Goal: Task Accomplishment & Management: Manage account settings

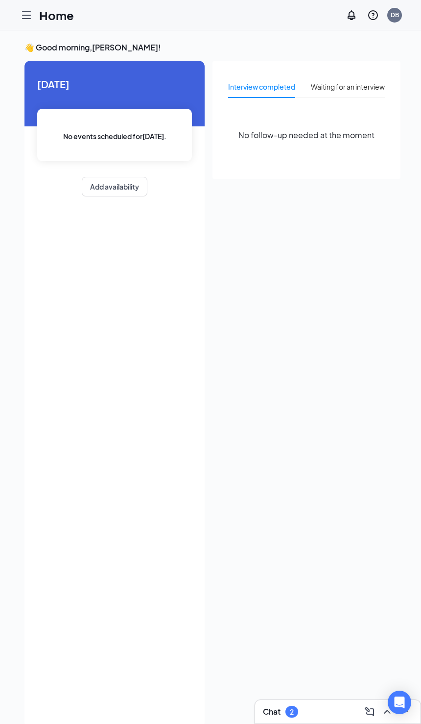
click at [23, 31] on div "👋 Good morning, [PERSON_NAME] ! [DATE] No events scheduled for [DATE] . Add ava…" at bounding box center [212, 387] width 425 height 714
click at [34, 14] on div at bounding box center [27, 15] width 20 height 20
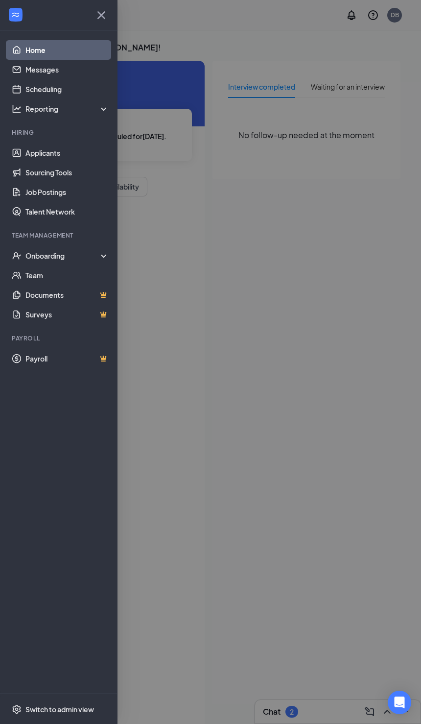
click at [26, 162] on link "Applicants" at bounding box center [67, 153] width 84 height 20
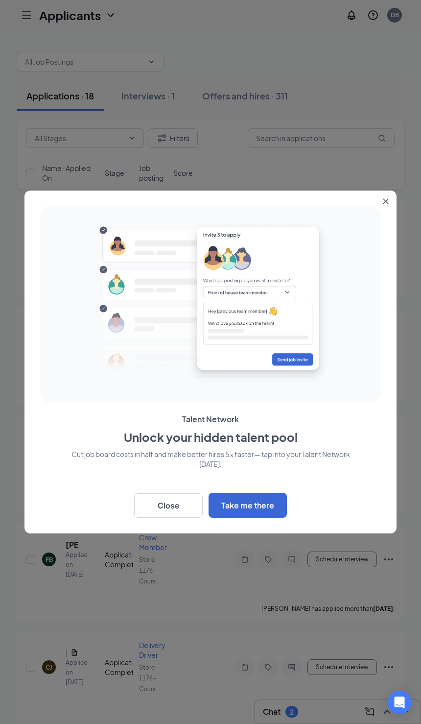
click at [183, 502] on button "Close" at bounding box center [168, 505] width 69 height 24
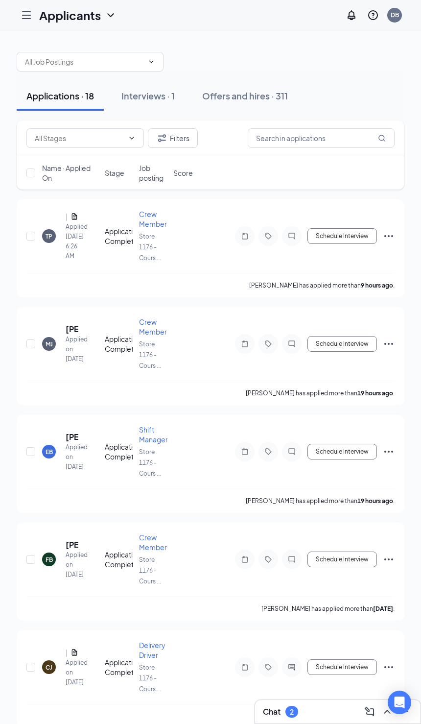
click at [52, 237] on div "TP" at bounding box center [49, 236] width 7 height 8
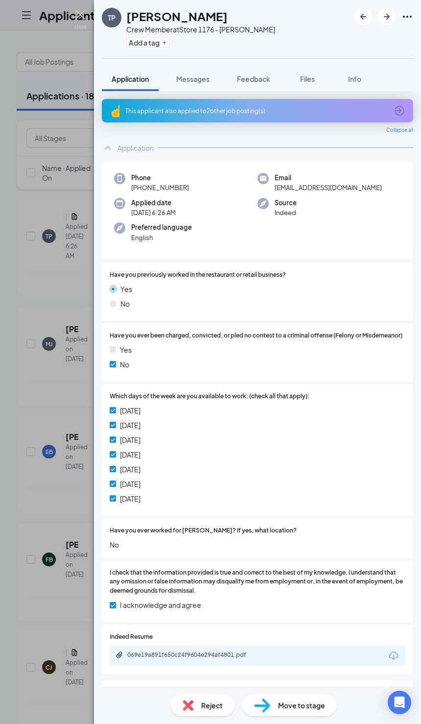
click at [224, 113] on div "This applicant also applied to 2 other job posting(s)" at bounding box center [256, 111] width 262 height 8
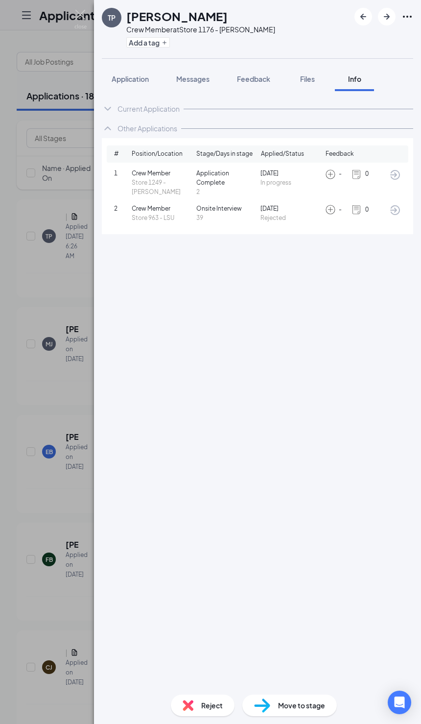
click at [154, 224] on div "2 Crew Member Store 963 - LSU Onsite Interview 39 [DATE] Rejected - 0" at bounding box center [258, 213] width 302 height 26
click at [67, 621] on div "TP [PERSON_NAME] Crew Member at Store 1176 - [PERSON_NAME] Add a tag Applicatio…" at bounding box center [210, 362] width 421 height 724
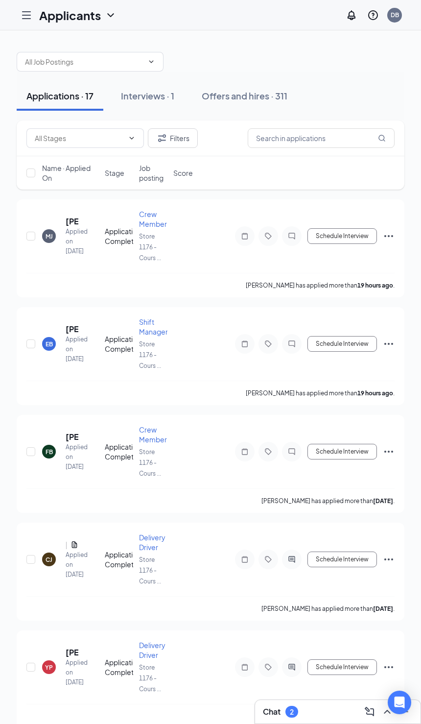
click at [52, 450] on div "FB" at bounding box center [49, 452] width 14 height 14
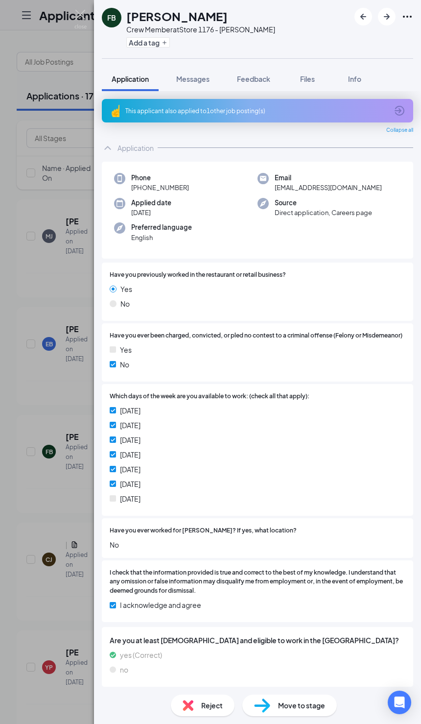
click at [351, 109] on div "This applicant also applied to 1 other job posting(s)" at bounding box center [256, 111] width 262 height 8
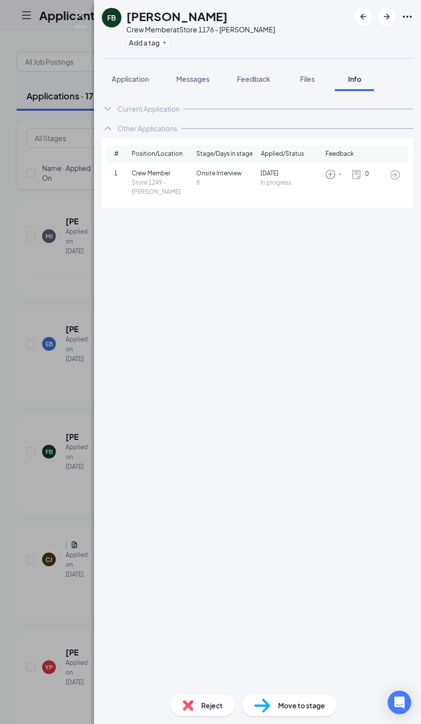
click at [54, 323] on div "FB [PERSON_NAME] Crew Member at Store 1176 - [PERSON_NAME] Add a tag Applicatio…" at bounding box center [210, 362] width 421 height 724
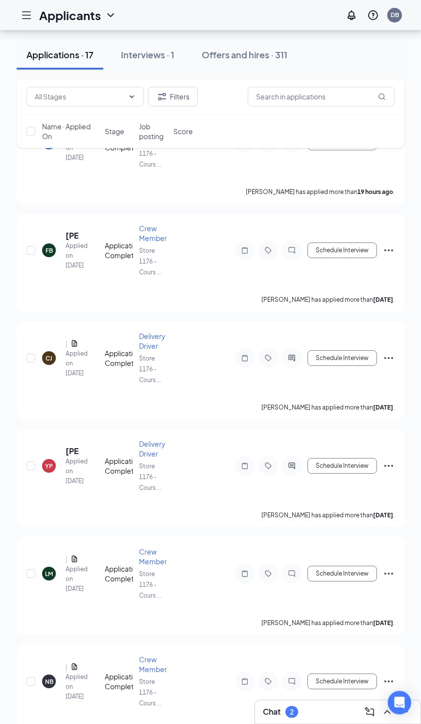
click at [55, 459] on div "YP" at bounding box center [49, 466] width 14 height 14
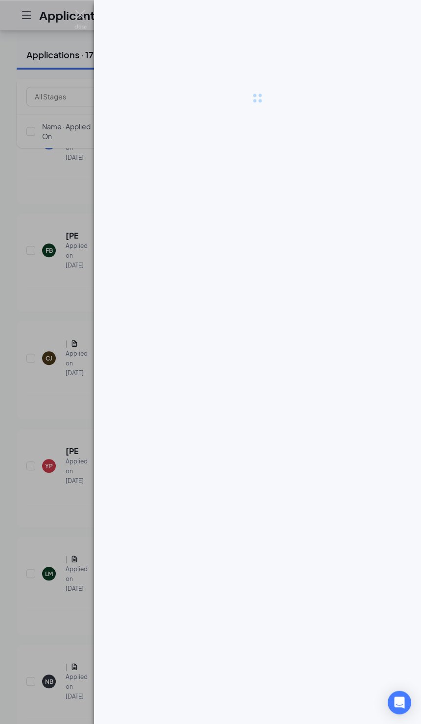
scroll to position [201, 0]
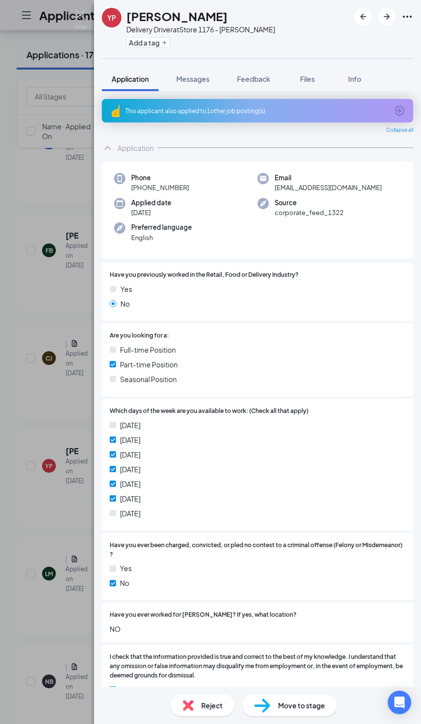
click at [140, 117] on div "This applicant also applied to 1 other job posting(s)" at bounding box center [257, 111] width 311 height 24
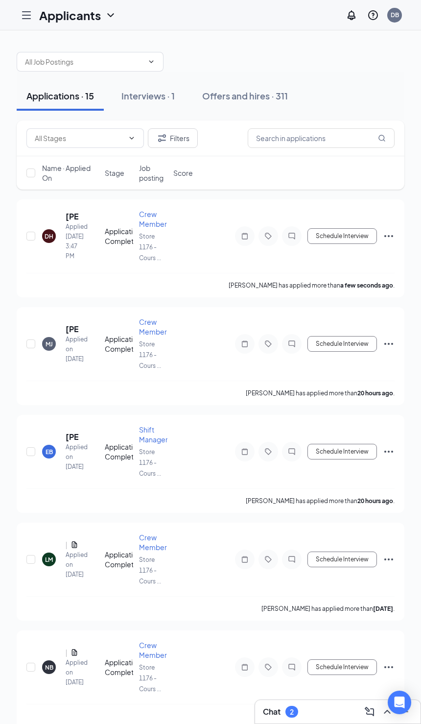
click at [56, 230] on div "[PERSON_NAME] [PERSON_NAME] Applied [DATE] 3:47 PM" at bounding box center [70, 236] width 57 height 50
click at [54, 233] on div "DH" at bounding box center [49, 236] width 14 height 14
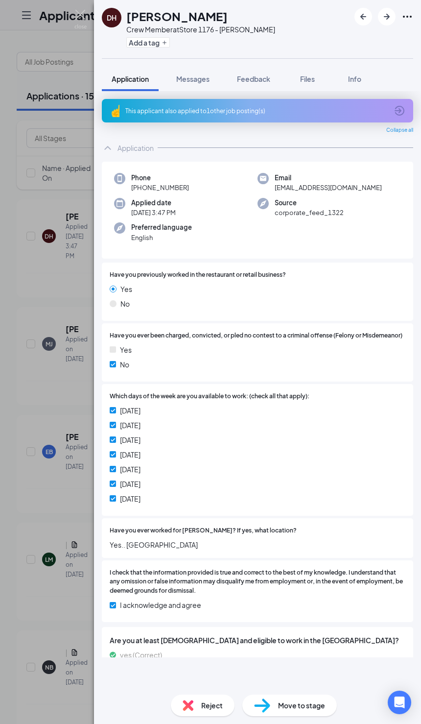
click at [178, 109] on div "This applicant also applied to 1 other job posting(s)" at bounding box center [256, 111] width 262 height 8
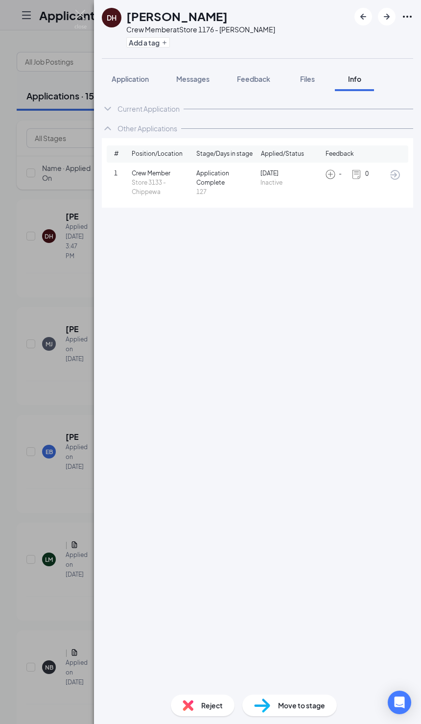
click at [169, 177] on span "Crew Member" at bounding box center [162, 173] width 61 height 9
click at [163, 192] on span "Store 3133 - Chippewa" at bounding box center [162, 187] width 61 height 19
click at [133, 154] on span "Position/Location" at bounding box center [157, 153] width 51 height 9
click at [118, 167] on div "1 Crew Member Store 3133 - Chippewa Application Complete 127 May 11 Inactive - 0" at bounding box center [258, 183] width 302 height 36
click at [135, 106] on div "Current Application" at bounding box center [149, 109] width 62 height 10
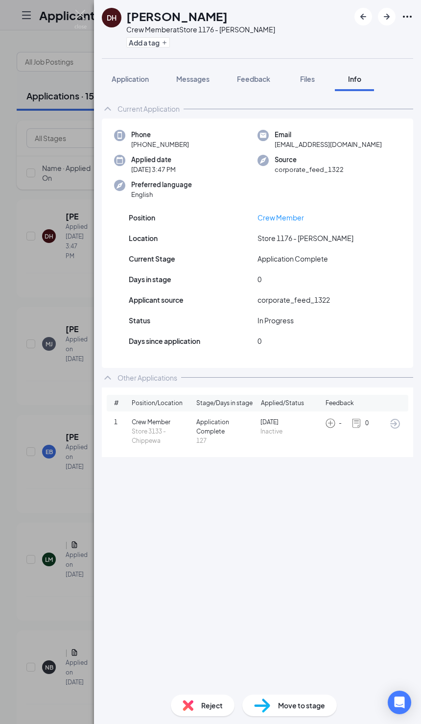
click at [309, 76] on span "Files" at bounding box center [307, 78] width 15 height 9
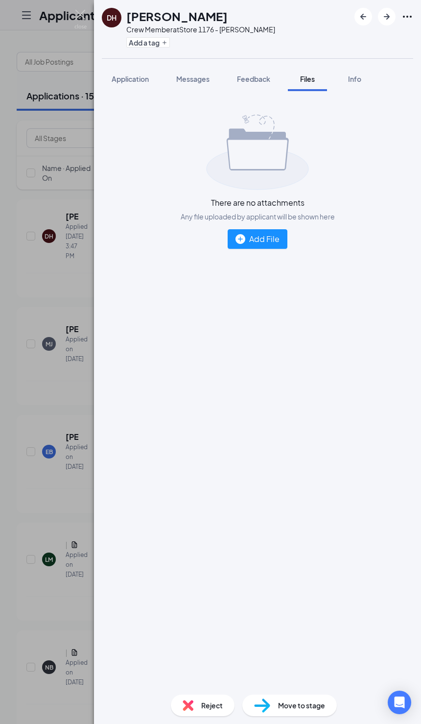
click at [209, 69] on button "Messages" at bounding box center [192, 79] width 53 height 24
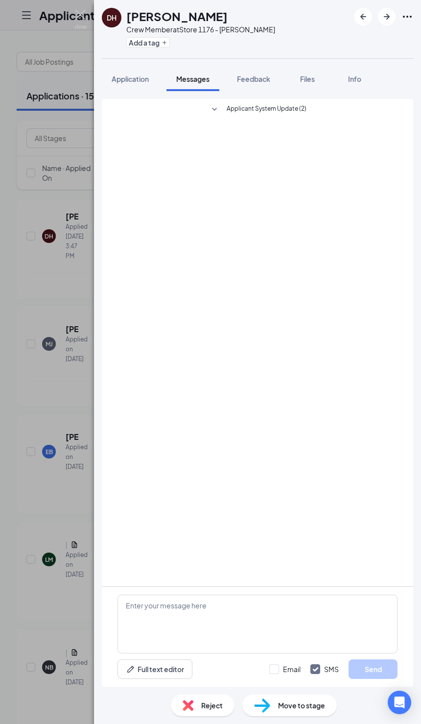
click at [131, 87] on button "Application" at bounding box center [130, 79] width 57 height 24
